Goal: Information Seeking & Learning: Learn about a topic

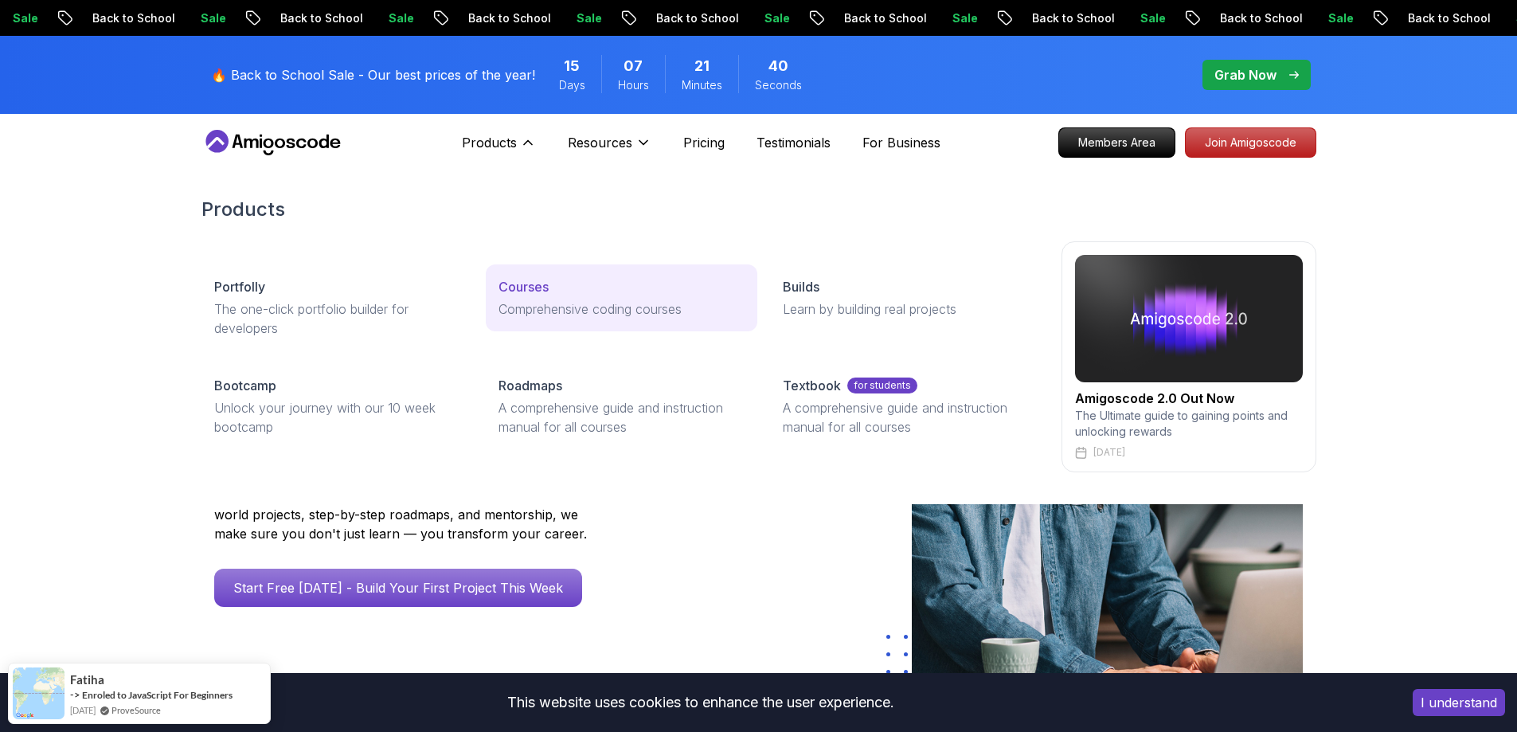
click at [538, 277] on p "Courses" at bounding box center [524, 286] width 50 height 19
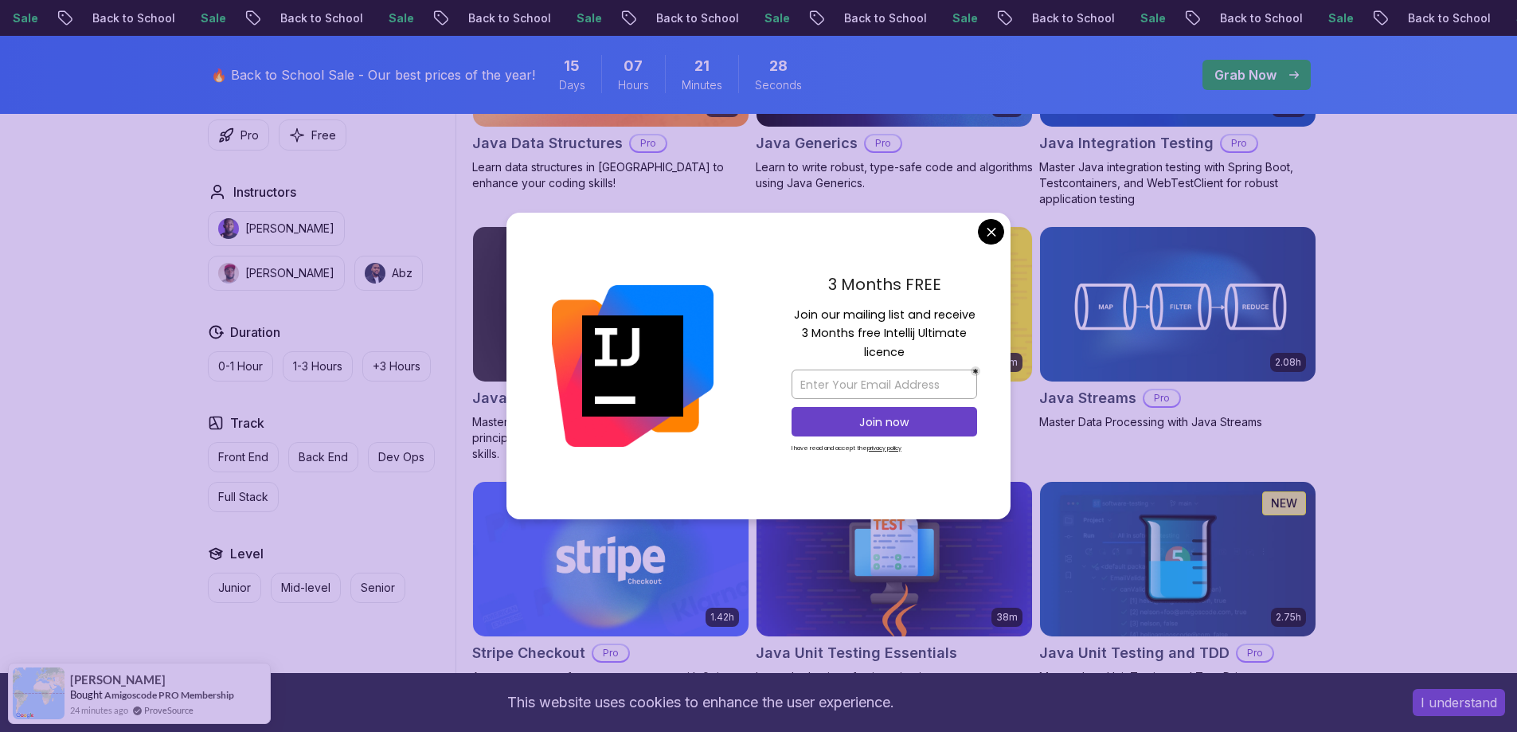
scroll to position [2181, 0]
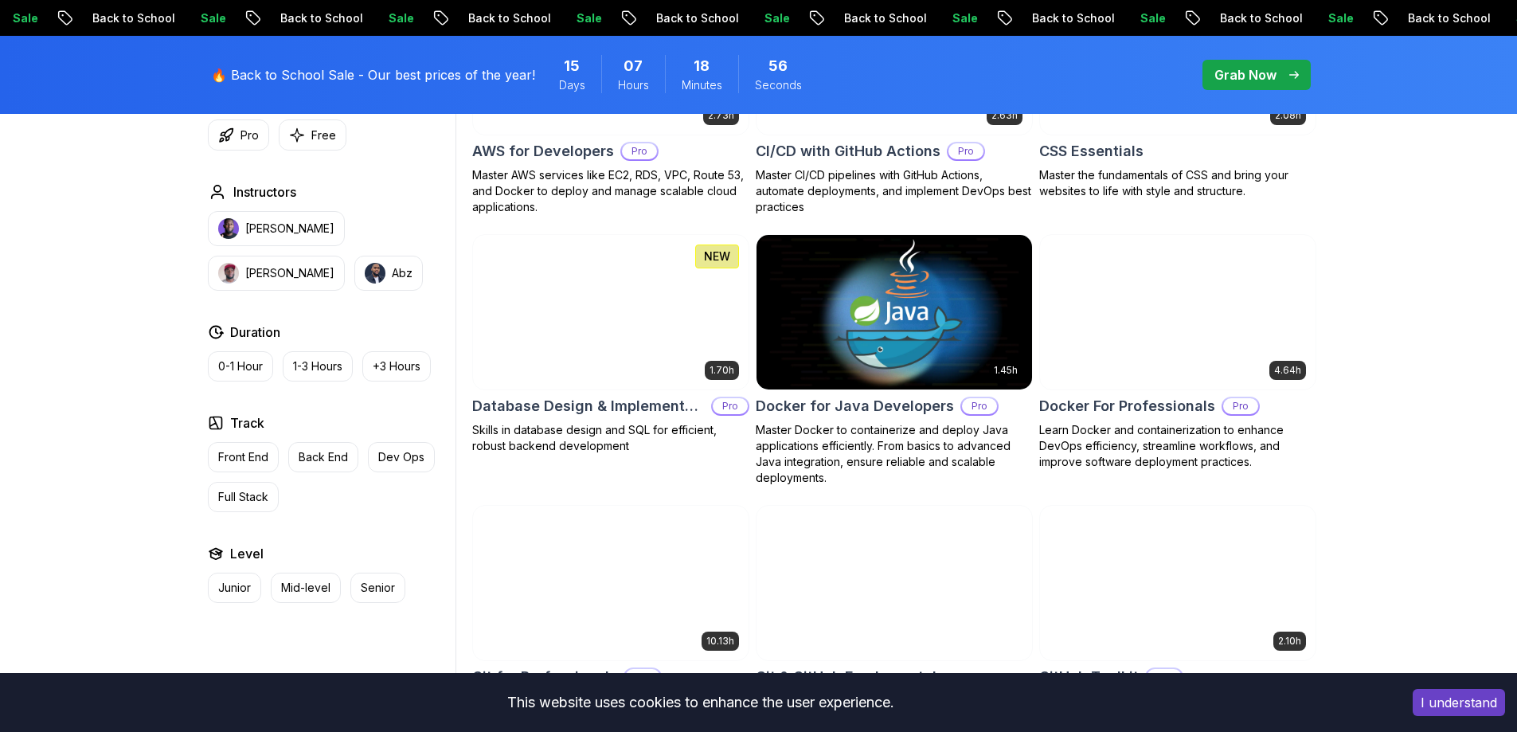
scroll to position [1527, 0]
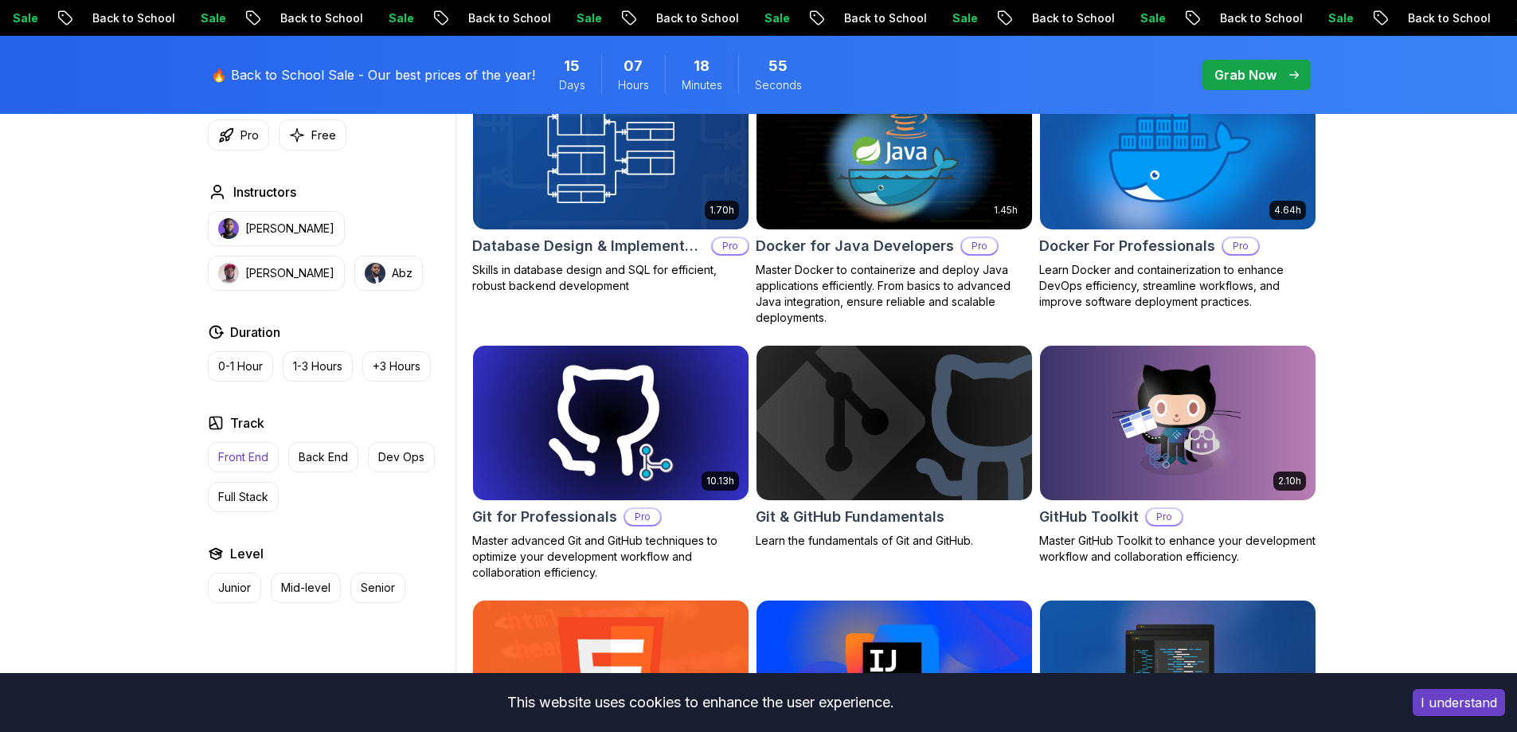
click at [241, 464] on p "Front End" at bounding box center [243, 457] width 50 height 16
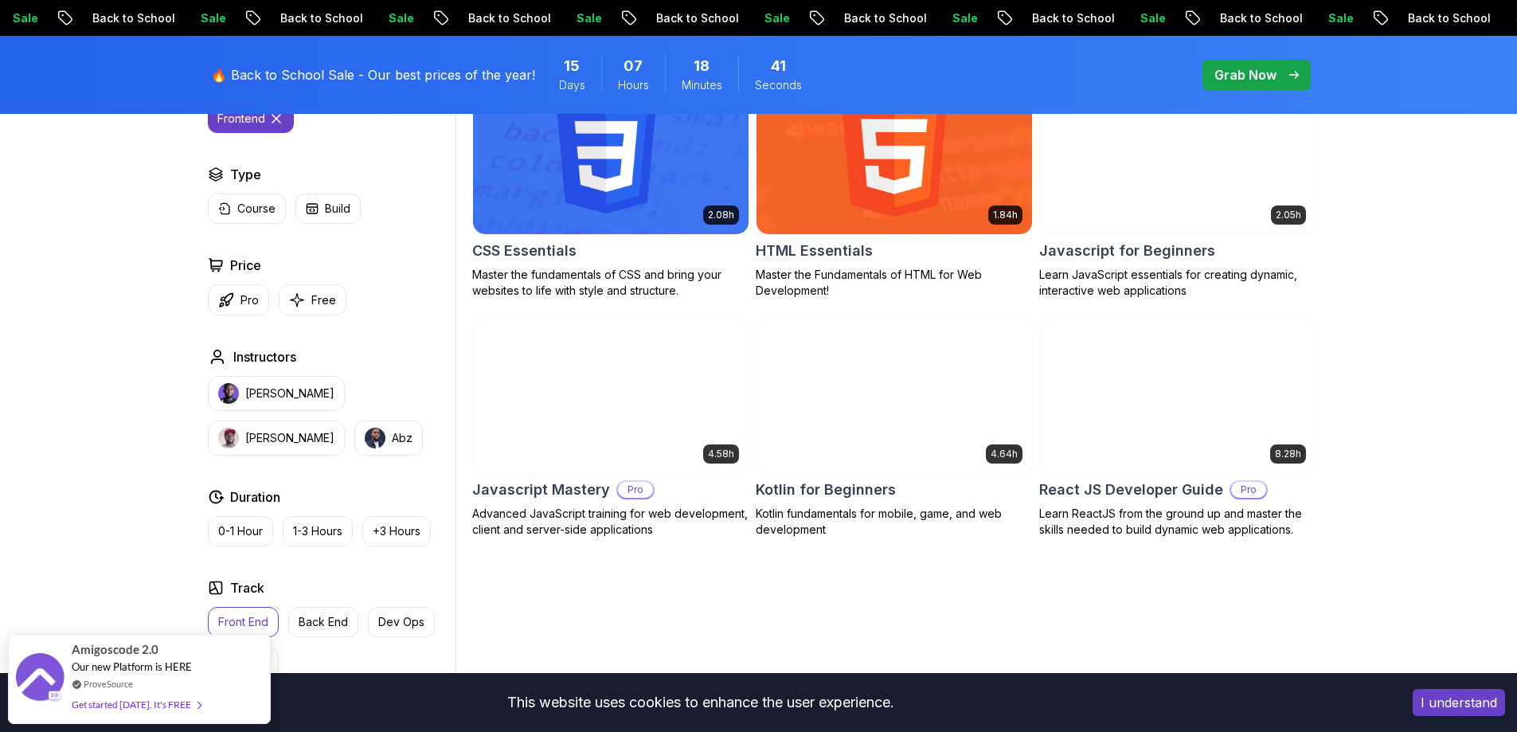
scroll to position [536, 0]
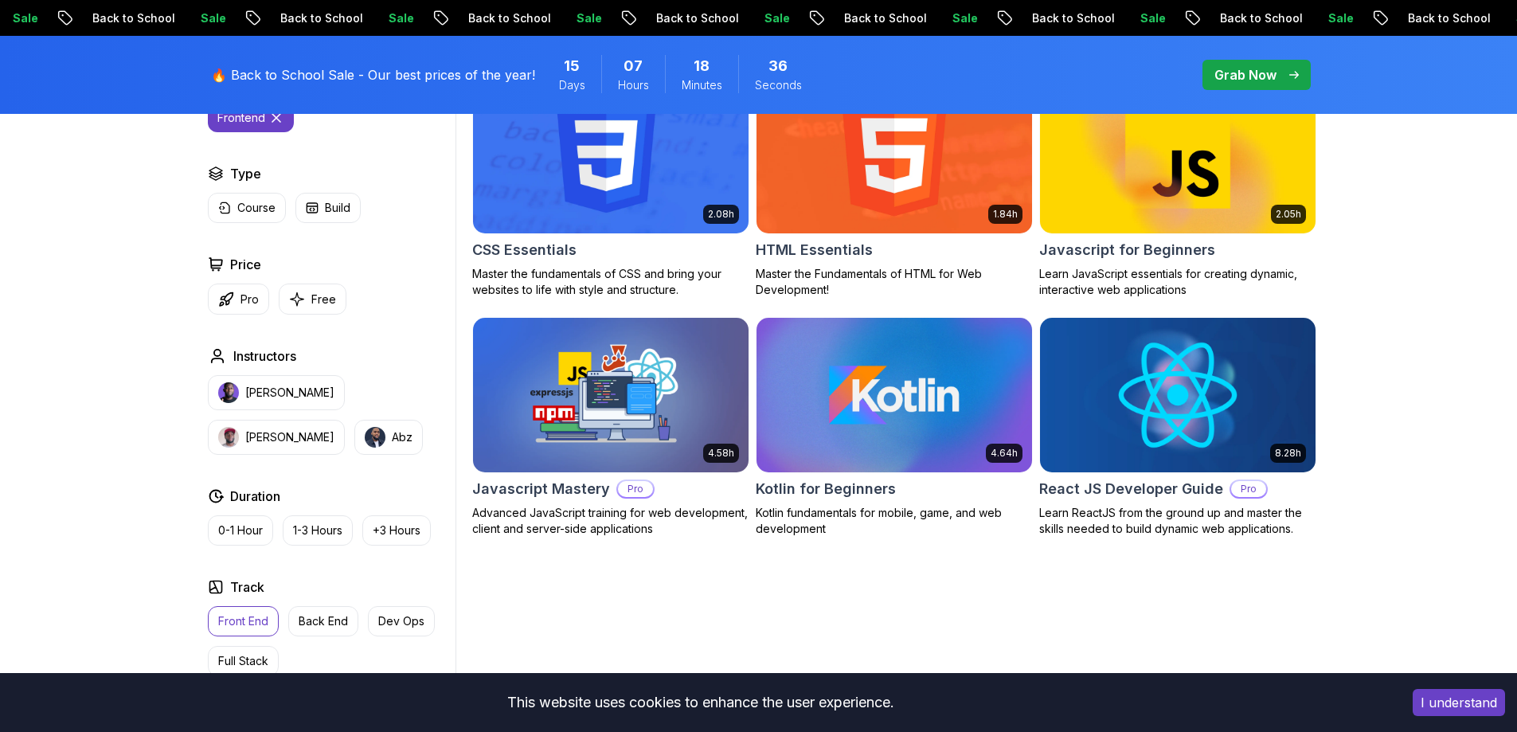
click at [1159, 407] on img at bounding box center [1177, 395] width 289 height 162
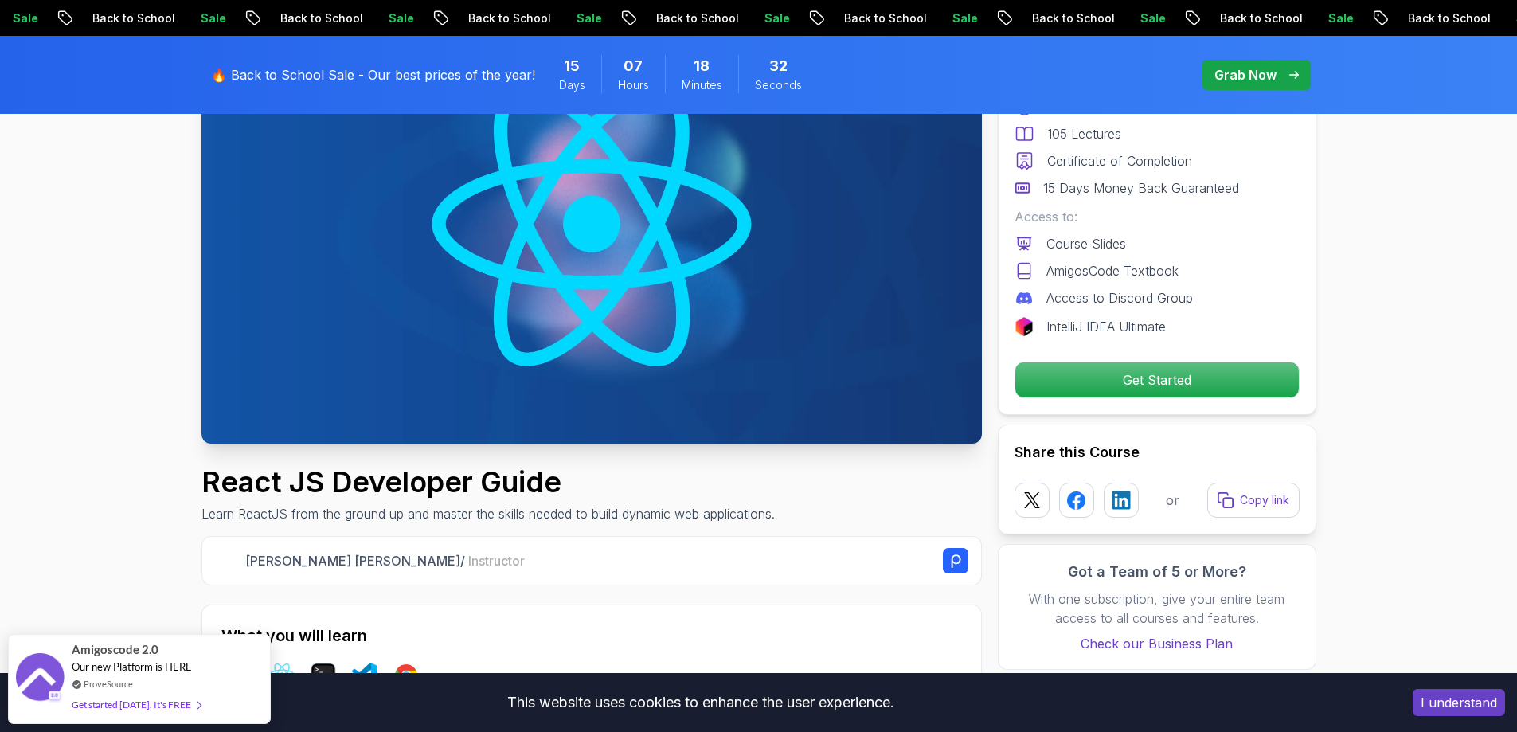
scroll to position [208, 0]
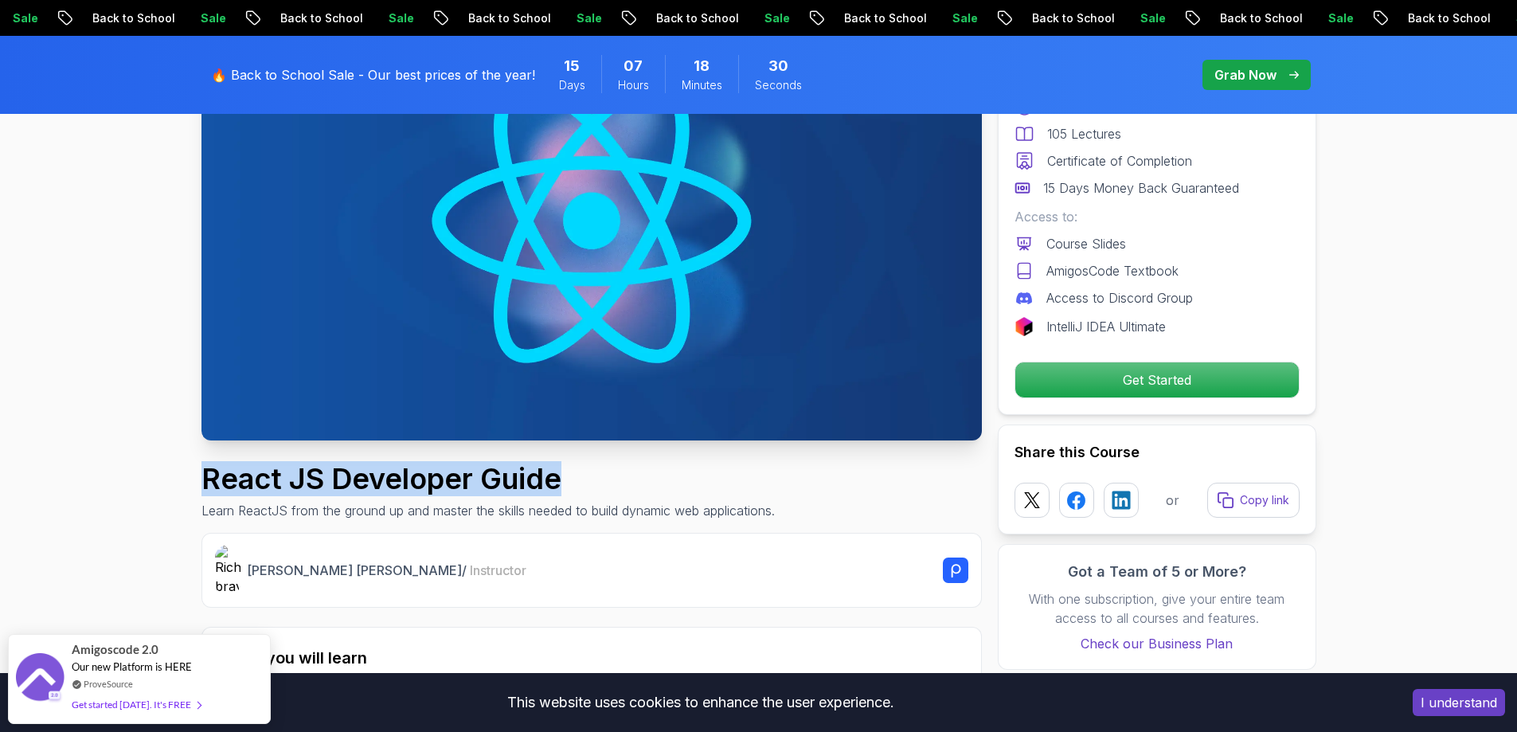
drag, startPoint x: 623, startPoint y: 464, endPoint x: 195, endPoint y: 464, distance: 427.7
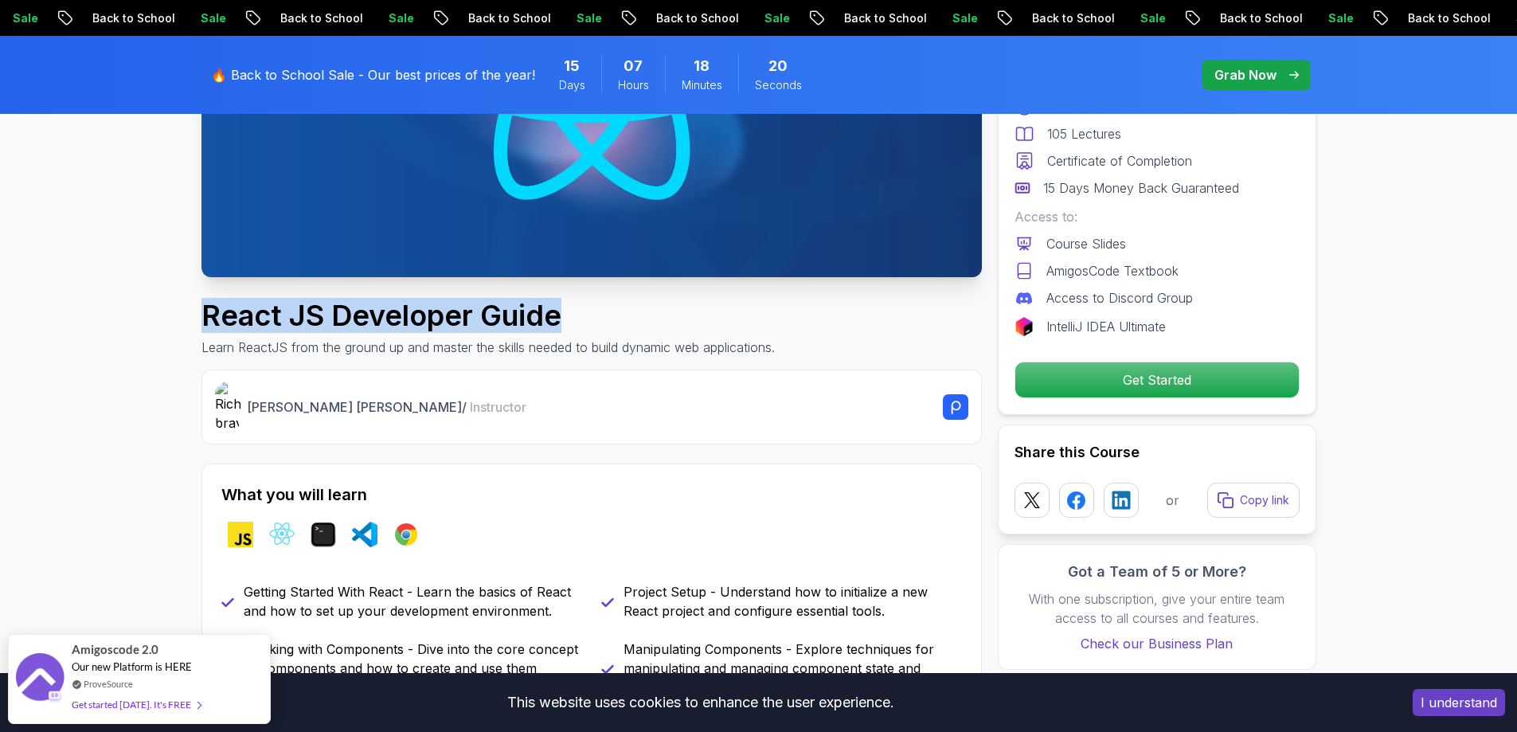
scroll to position [368, 0]
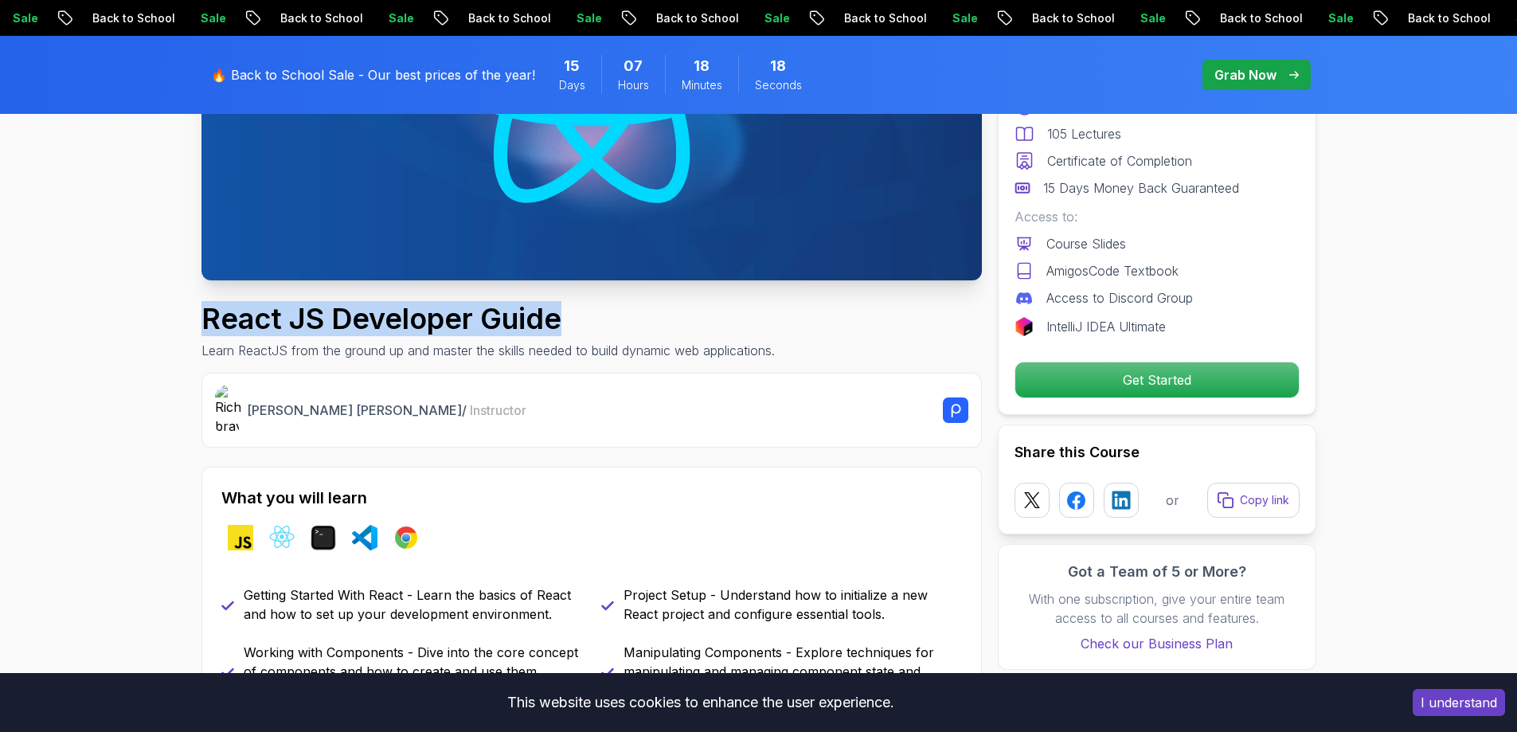
copy h1 "React JS Developer Guide"
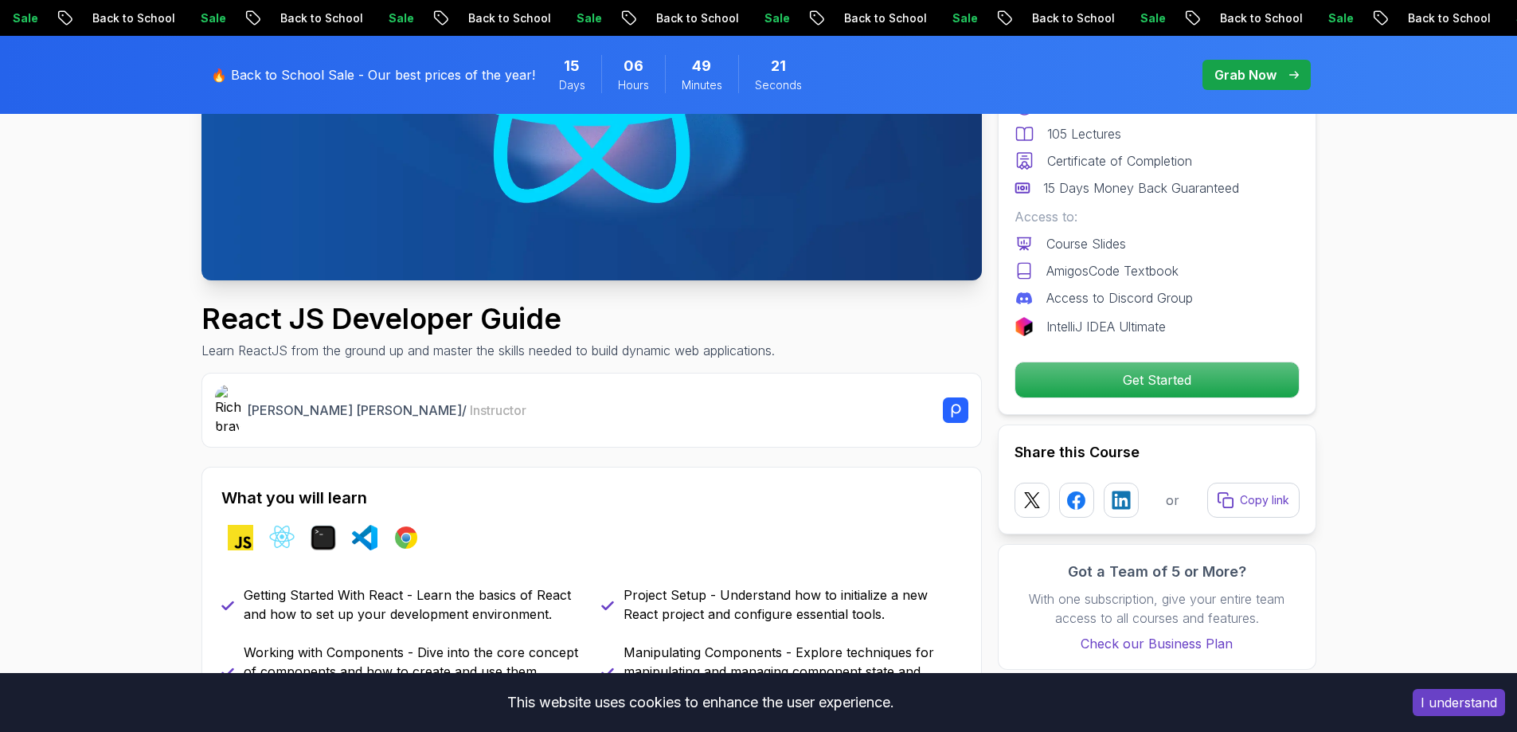
click at [778, 392] on div "[PERSON_NAME] [PERSON_NAME] / Instructor" at bounding box center [591, 410] width 753 height 51
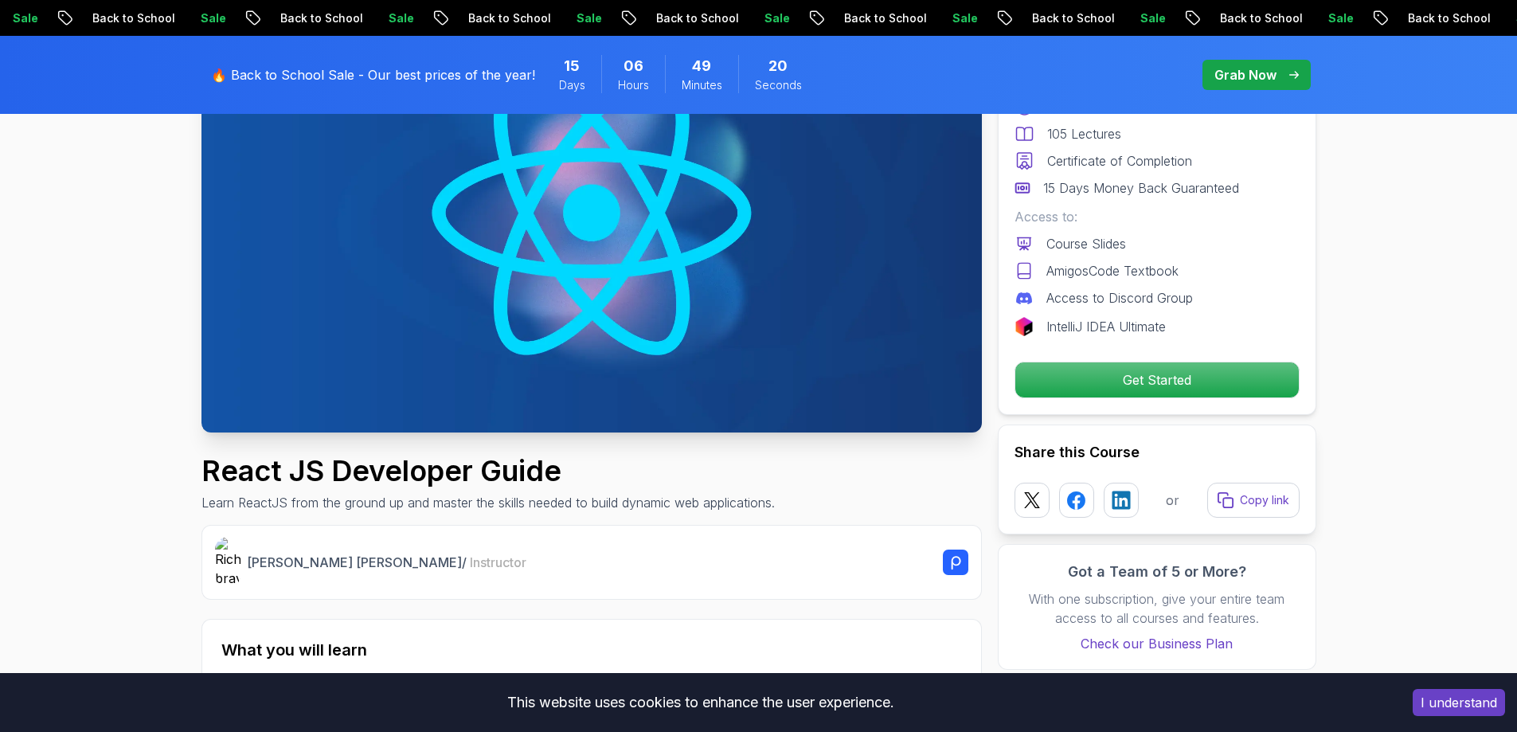
scroll to position [0, 0]
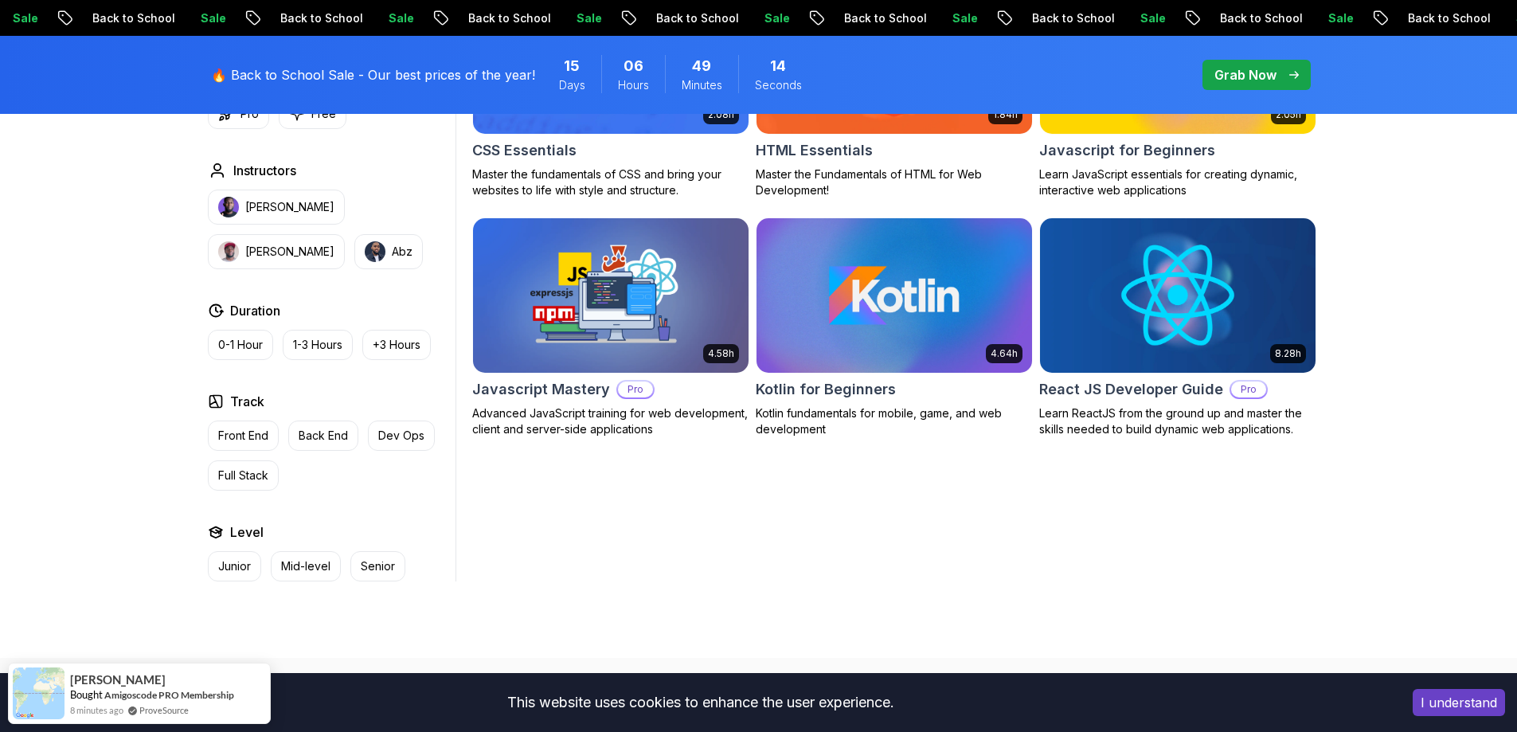
scroll to position [711, 0]
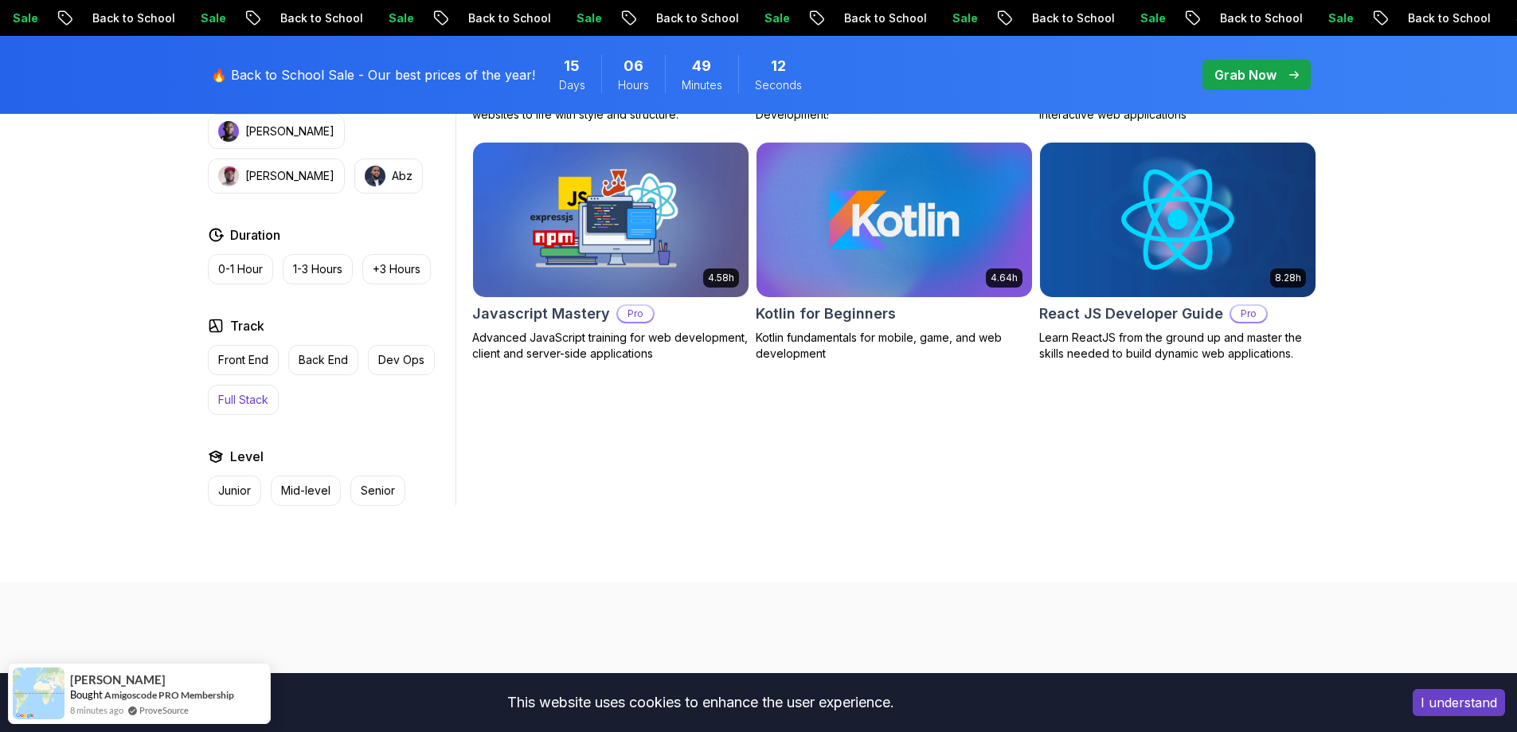
click at [248, 406] on p "Full Stack" at bounding box center [243, 400] width 50 height 16
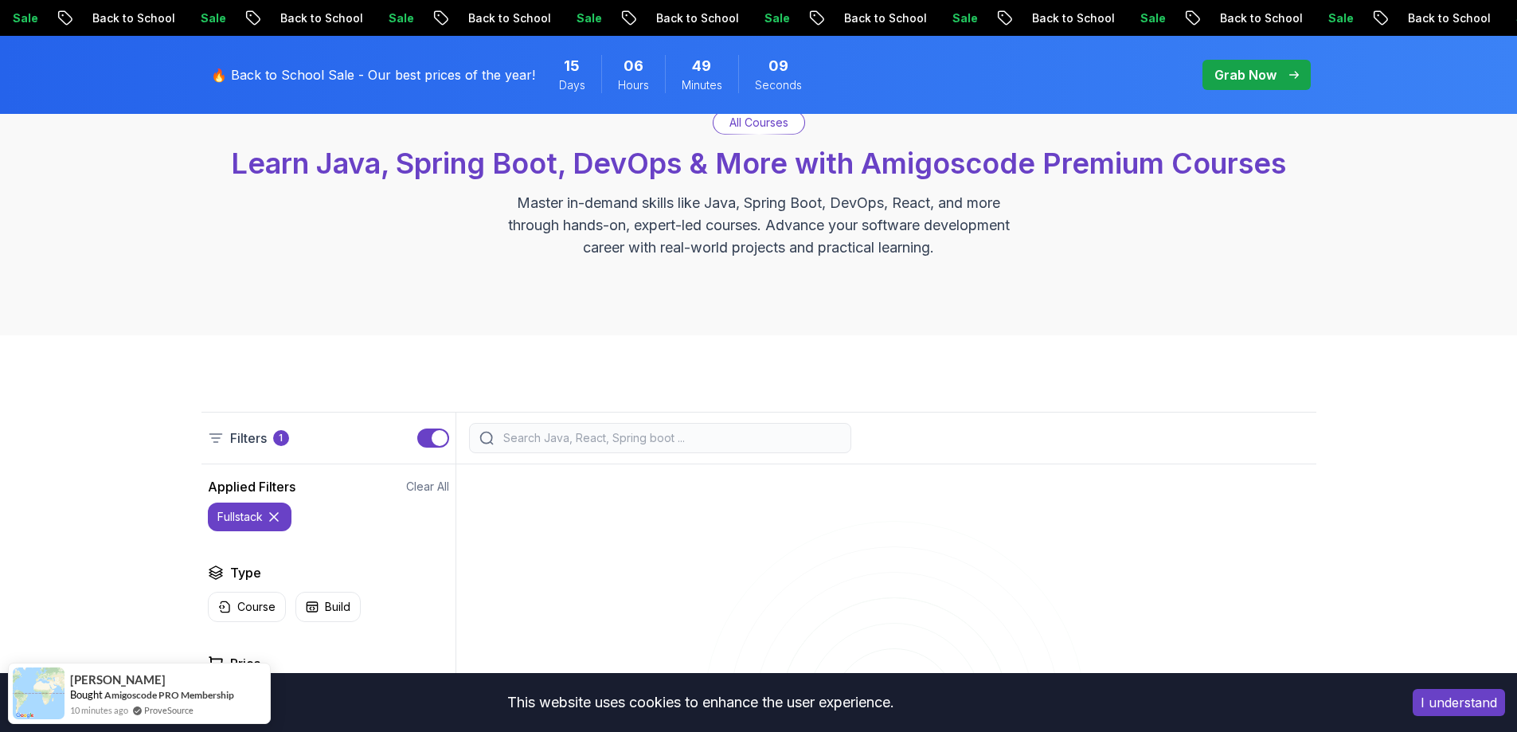
scroll to position [174, 0]
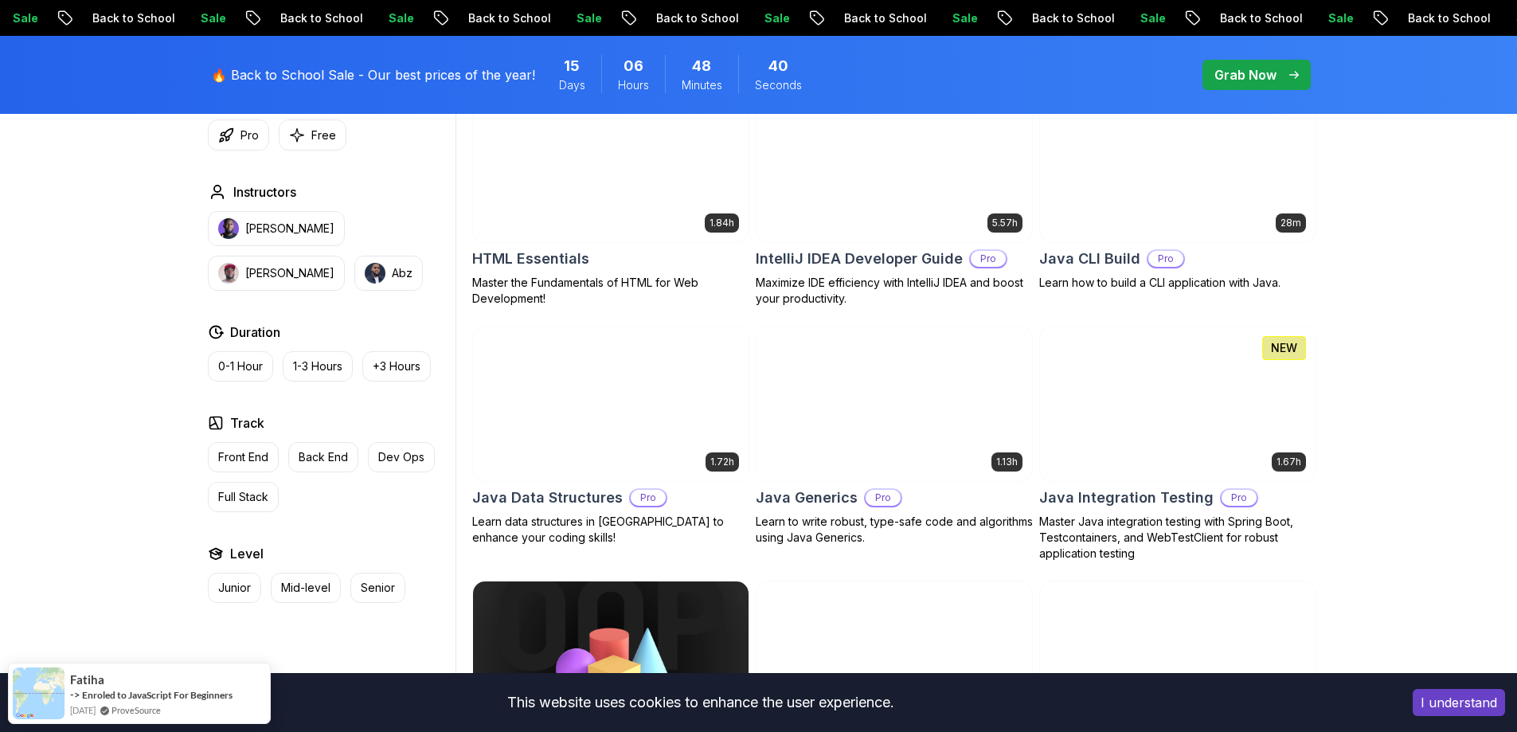
scroll to position [2040, 0]
